Goal: Ask a question

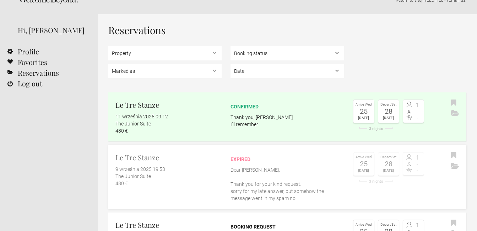
click at [268, 190] on p "Dear [PERSON_NAME], Thank you for your kind request. sorry for my late answer, …" at bounding box center [286, 184] width 113 height 36
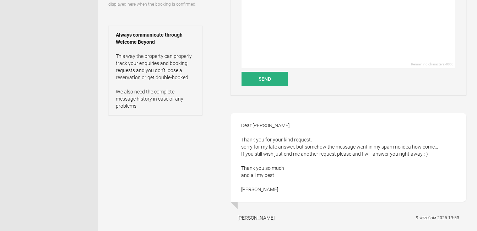
scroll to position [156, 0]
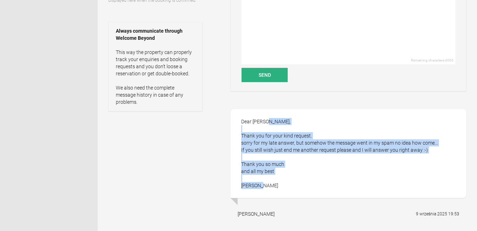
drag, startPoint x: 259, startPoint y: 185, endPoint x: 238, endPoint y: 120, distance: 69.1
click at [238, 120] on div "Dear [PERSON_NAME], Thank you for your kind request. sorry for my late answer, …" at bounding box center [348, 153] width 236 height 89
copy div "Dear [PERSON_NAME], Thank you for your kind request. sorry for my late answer, …"
